Goal: Obtain resource: Obtain resource

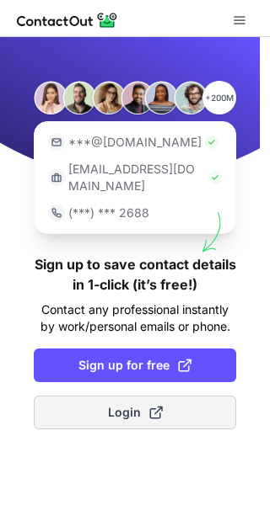
click at [125, 404] on span "Login" at bounding box center [135, 412] width 55 height 17
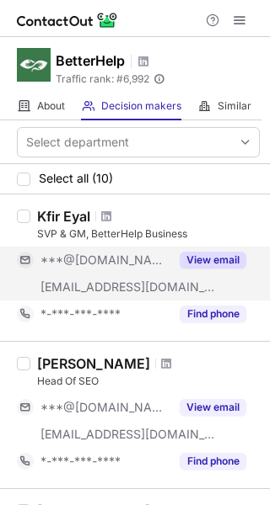
click at [216, 266] on button "View email" at bounding box center [212, 260] width 67 height 17
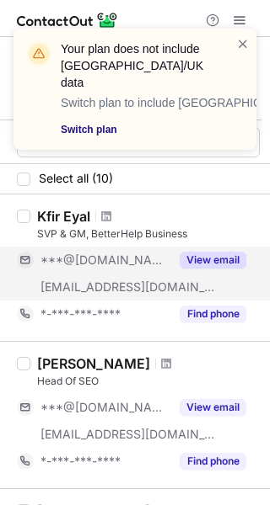
click at [104, 121] on link "Switch plan" at bounding box center [138, 129] width 155 height 17
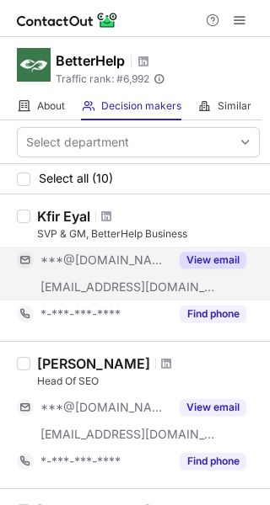
click at [228, 255] on button "View email" at bounding box center [212, 260] width 67 height 17
